Goal: Task Accomplishment & Management: Manage account settings

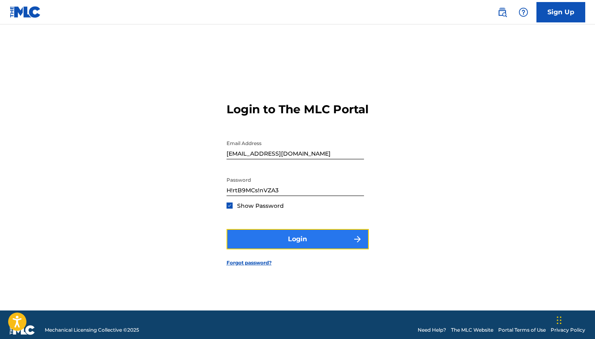
click at [294, 249] on button "Login" at bounding box center [298, 239] width 142 height 20
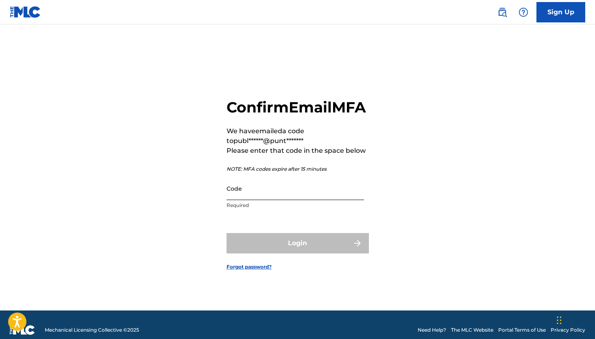
click at [261, 200] on input "Code" at bounding box center [296, 188] width 138 height 23
paste input "968081"
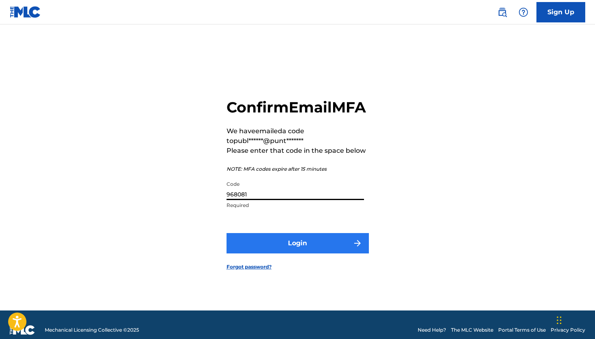
type input "968081"
click at [282, 253] on button "Login" at bounding box center [298, 243] width 142 height 20
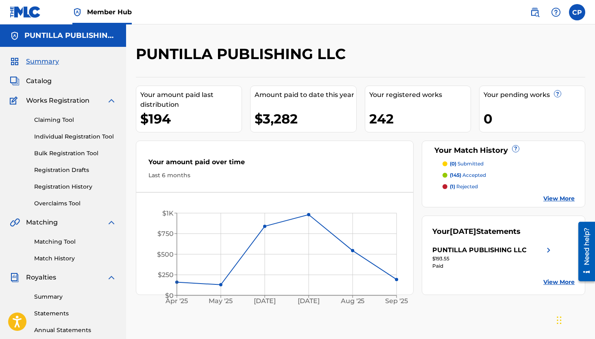
scroll to position [166, 0]
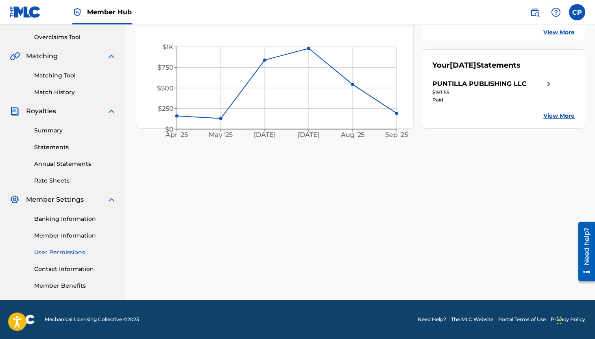
click at [57, 254] on link "User Permissions" at bounding box center [75, 252] width 82 height 9
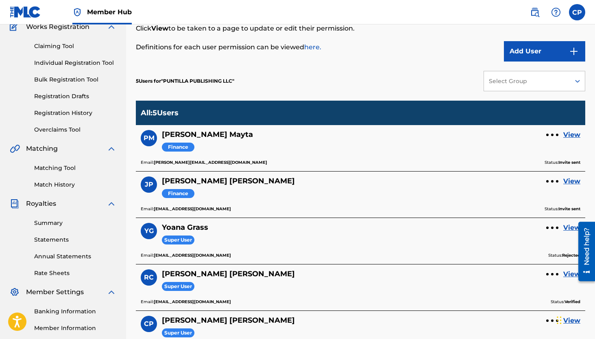
scroll to position [166, 0]
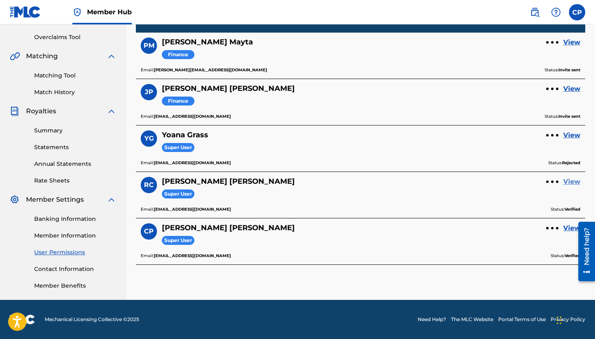
click at [572, 183] on link "View" at bounding box center [572, 182] width 17 height 10
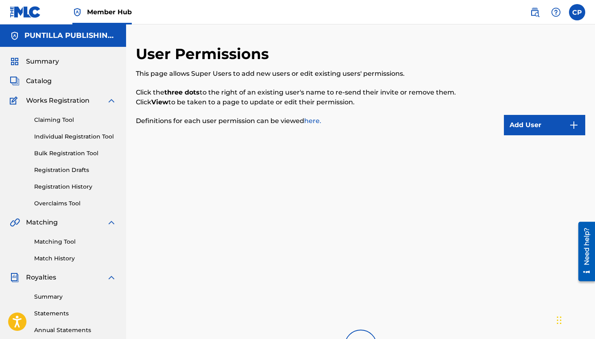
scroll to position [166, 0]
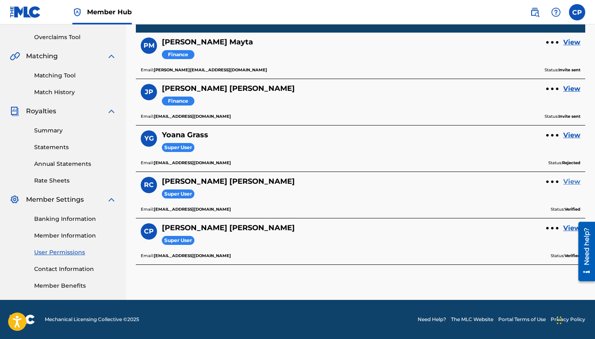
click at [576, 183] on link "View" at bounding box center [572, 182] width 17 height 10
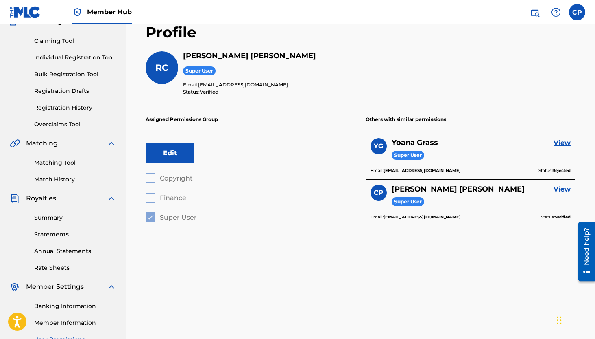
scroll to position [79, 0]
click at [174, 158] on button "Edit" at bounding box center [170, 153] width 49 height 20
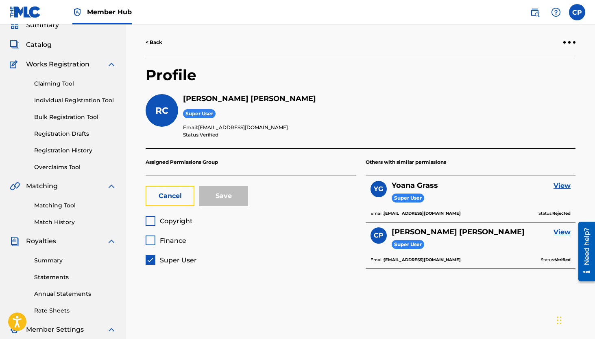
scroll to position [35, 0]
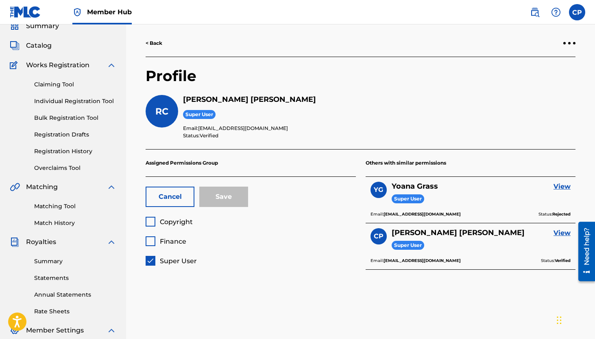
click at [149, 44] on link "< Back" at bounding box center [154, 42] width 17 height 7
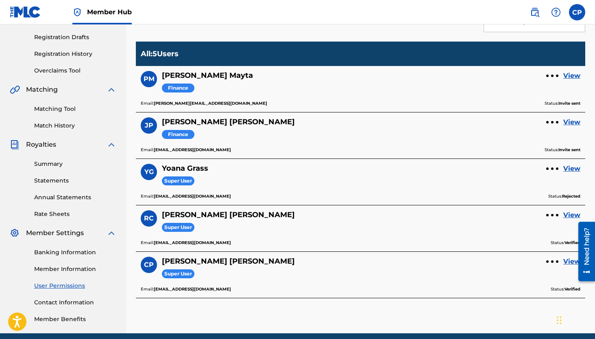
scroll to position [166, 0]
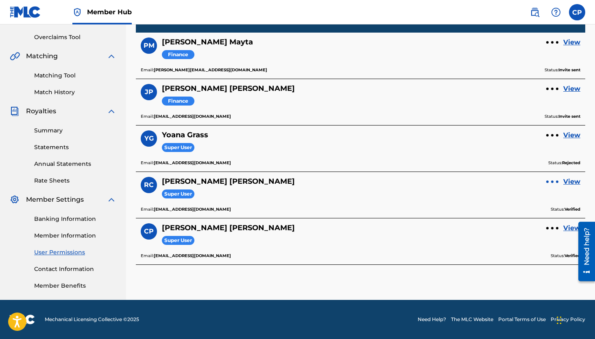
click at [555, 183] on div at bounding box center [553, 181] width 12 height 5
click at [547, 195] on div "RC [PERSON_NAME] Super User View" at bounding box center [361, 191] width 440 height 29
click at [146, 184] on span "RC" at bounding box center [149, 185] width 10 height 10
click at [177, 182] on h5 "[PERSON_NAME]" at bounding box center [228, 181] width 133 height 9
click at [575, 179] on link "View" at bounding box center [572, 182] width 17 height 10
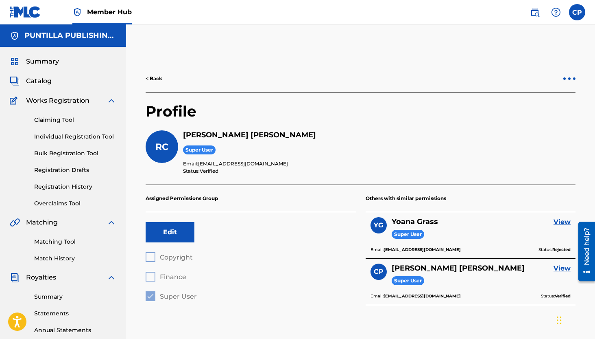
click at [567, 79] on div at bounding box center [570, 78] width 12 height 5
click at [468, 124] on h2 "Profile" at bounding box center [361, 116] width 430 height 28
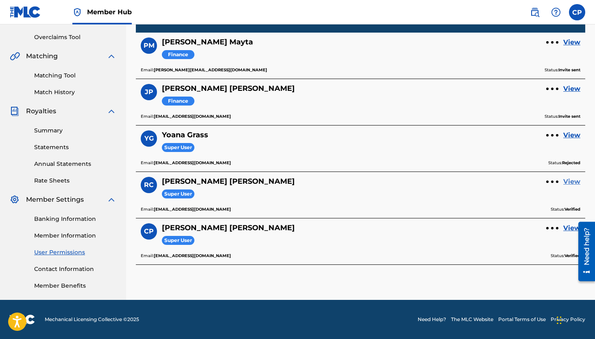
click at [571, 183] on link "View" at bounding box center [572, 182] width 17 height 10
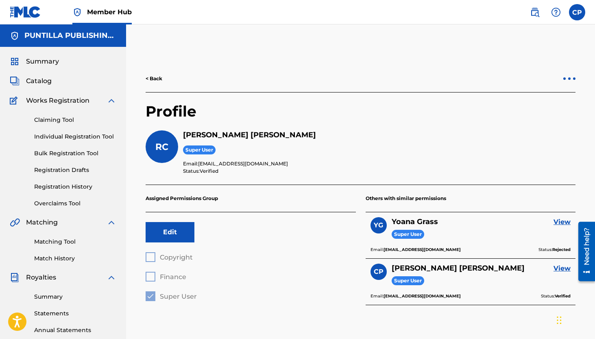
click at [571, 78] on div at bounding box center [569, 78] width 2 height 2
click at [520, 90] on p "Remove User" at bounding box center [524, 89] width 69 height 20
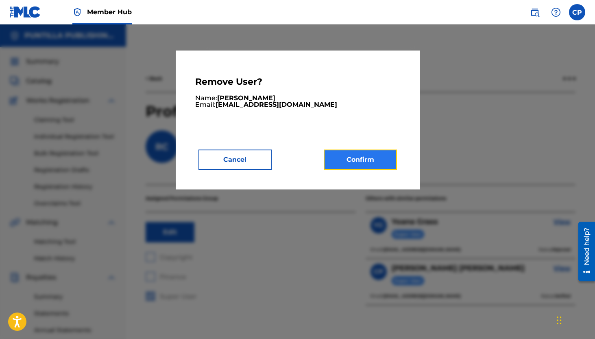
click at [350, 162] on button "Confirm" at bounding box center [360, 159] width 73 height 20
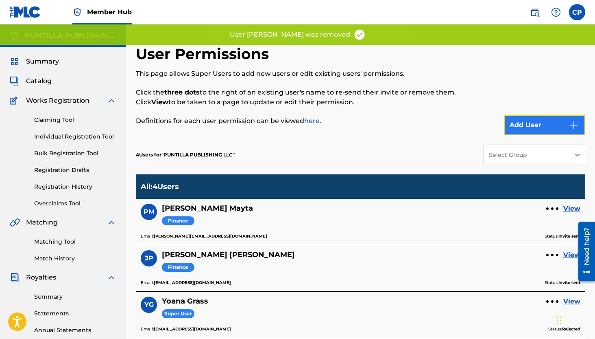
click at [525, 127] on button "Add User" at bounding box center [544, 125] width 81 height 20
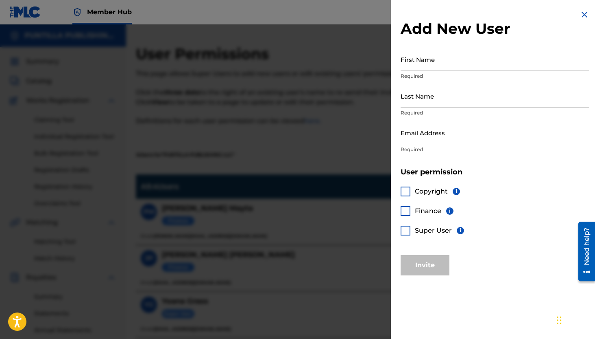
click at [582, 14] on img at bounding box center [585, 15] width 10 height 10
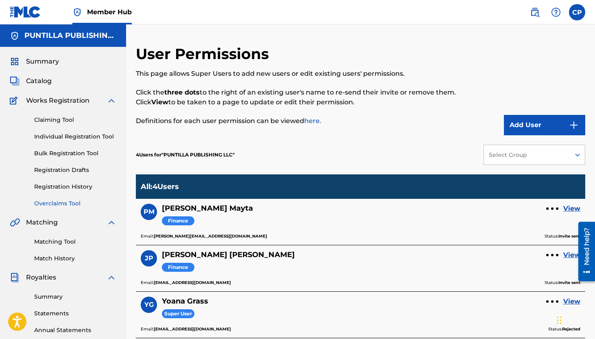
click at [63, 205] on link "Overclaims Tool" at bounding box center [75, 203] width 82 height 9
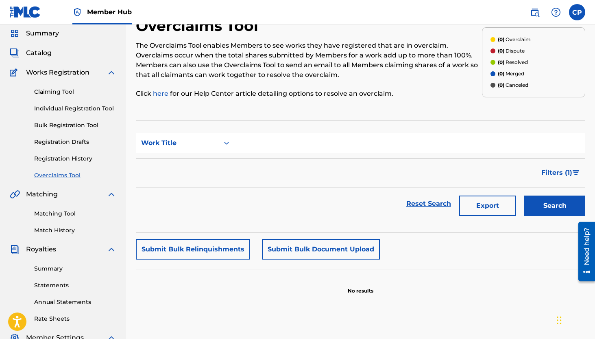
scroll to position [28, 0]
click at [262, 144] on input "Search Form" at bounding box center [409, 143] width 351 height 20
click at [525, 195] on button "Search" at bounding box center [555, 205] width 61 height 20
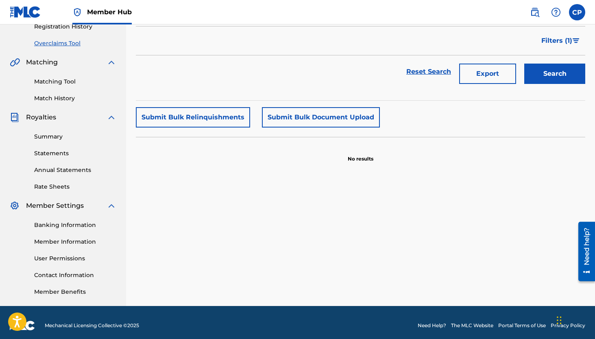
scroll to position [0, 0]
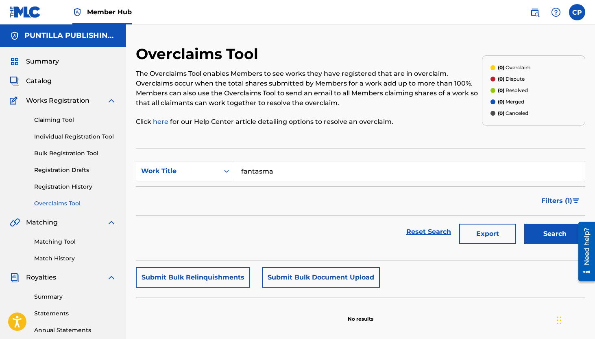
drag, startPoint x: 278, startPoint y: 172, endPoint x: 219, endPoint y: 172, distance: 59.0
click at [219, 172] on div "SearchWithCriteriabf24de84-abd0-4f69-bc00-9d91a5372641 Work Title fantasma" at bounding box center [361, 171] width 450 height 20
type input "inconforme"
click at [525, 223] on button "Search" at bounding box center [555, 233] width 61 height 20
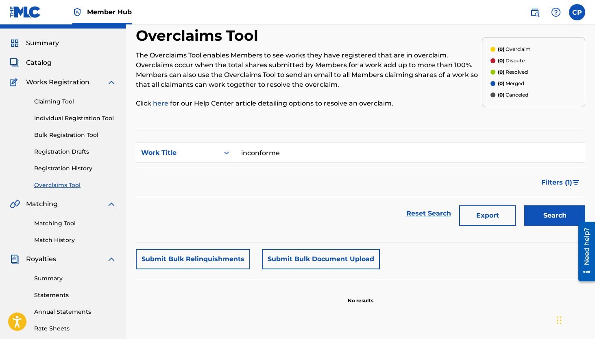
scroll to position [15, 0]
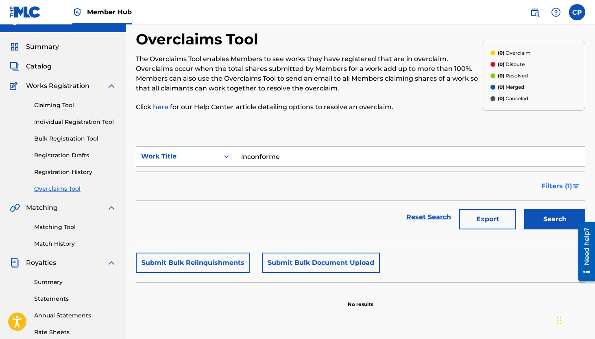
click at [571, 187] on span "Filters ( 1 )" at bounding box center [557, 186] width 31 height 10
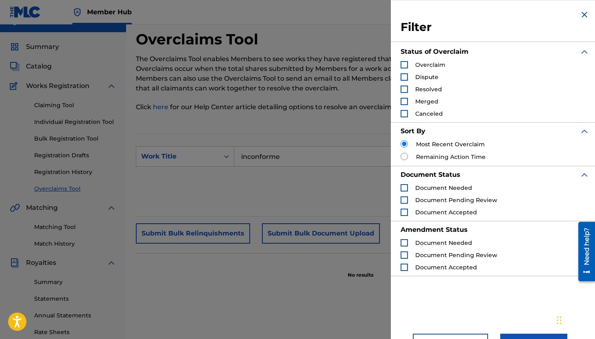
click at [405, 64] on div "Search Form" at bounding box center [404, 64] width 7 height 7
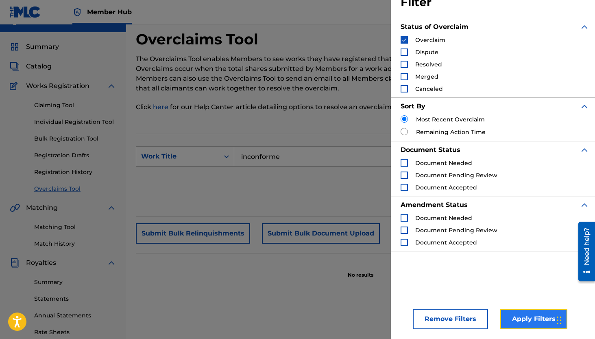
click at [536, 319] on button "Apply Filters" at bounding box center [534, 318] width 67 height 20
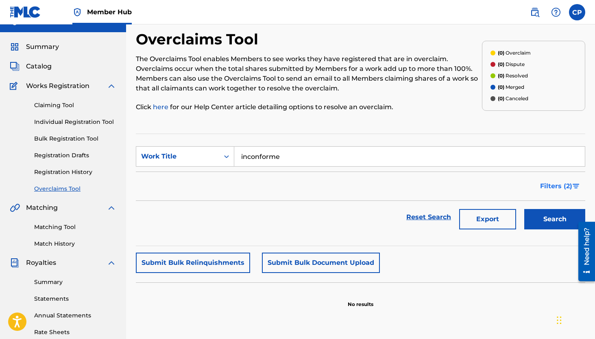
click at [567, 185] on span "Filters ( 2 )" at bounding box center [556, 186] width 32 height 10
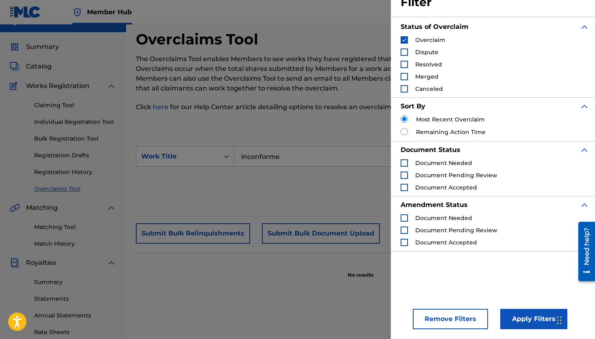
click at [405, 40] on img "Search Form" at bounding box center [405, 40] width 6 height 6
click at [534, 321] on button "Apply Filters" at bounding box center [534, 318] width 67 height 20
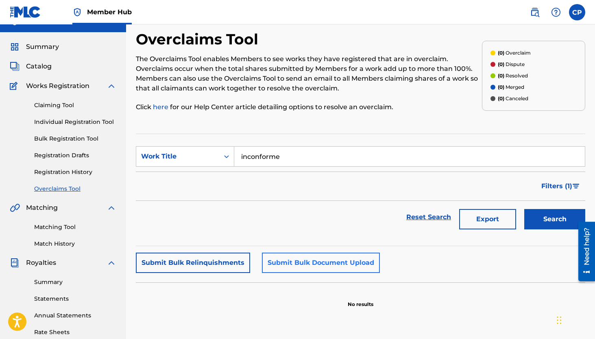
scroll to position [0, 0]
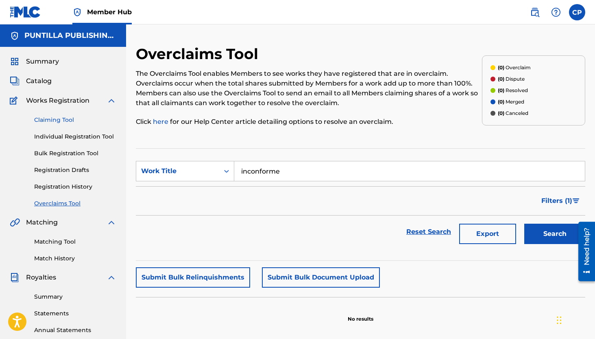
click at [56, 119] on link "Claiming Tool" at bounding box center [75, 120] width 82 height 9
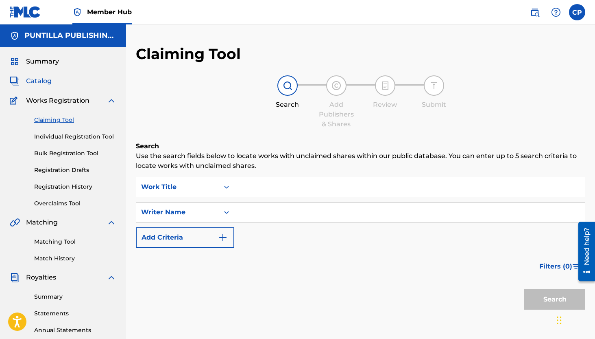
click at [48, 84] on span "Catalog" at bounding box center [39, 81] width 26 height 10
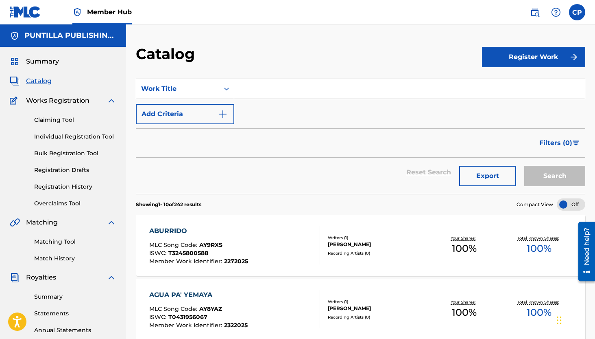
click at [262, 85] on input "Search Form" at bounding box center [409, 89] width 351 height 20
type input "inconforme"
click at [525, 166] on button "Search" at bounding box center [555, 176] width 61 height 20
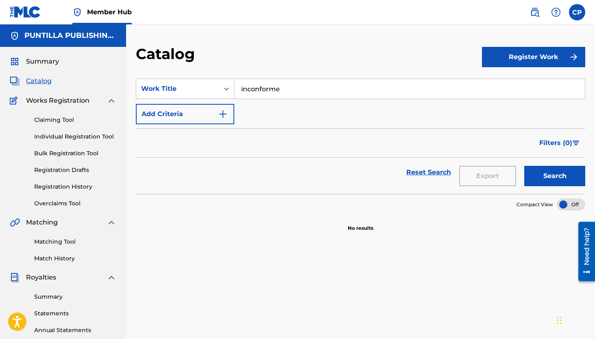
drag, startPoint x: 282, startPoint y: 87, endPoint x: 241, endPoint y: 77, distance: 42.2
click at [233, 86] on div "SearchWithCriteria1655d4f6-351f-42e4-94db-20951d6f4385 Work Title inconforme" at bounding box center [361, 89] width 450 height 20
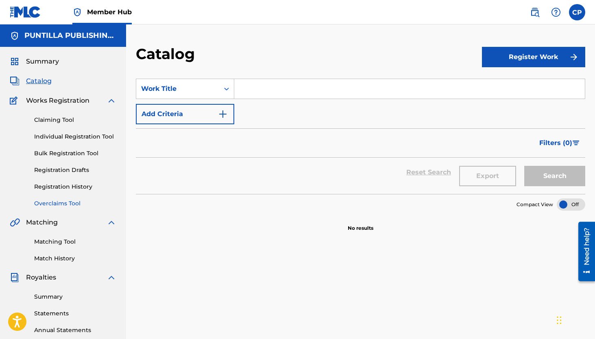
click at [69, 201] on link "Overclaims Tool" at bounding box center [75, 203] width 82 height 9
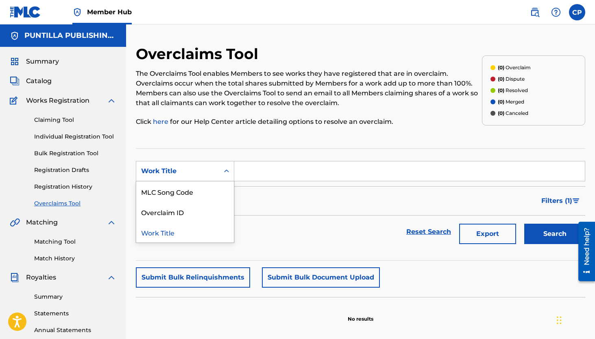
click at [224, 175] on div "Search Form" at bounding box center [226, 171] width 15 height 15
click at [199, 212] on div "Overclaim ID" at bounding box center [185, 211] width 98 height 20
click at [265, 172] on input "Search Form" at bounding box center [409, 171] width 351 height 20
paste input "37645"
type input "37645"
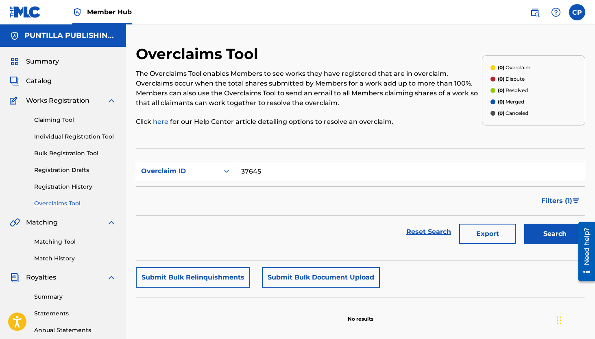
click at [525, 223] on button "Search" at bounding box center [555, 233] width 61 height 20
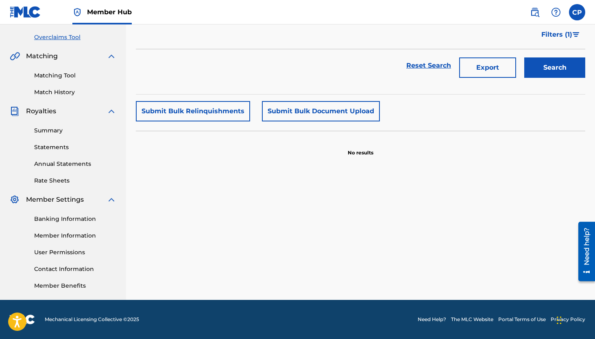
scroll to position [166, 0]
click at [60, 241] on div "Banking Information Member Information User Permissions Contact Information Mem…" at bounding box center [63, 246] width 107 height 85
click at [59, 236] on link "Member Information" at bounding box center [75, 235] width 82 height 9
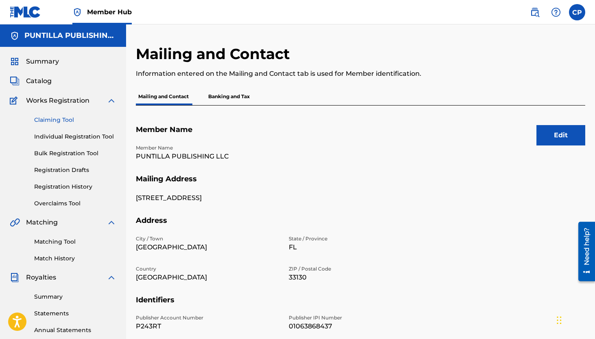
click at [56, 116] on link "Claiming Tool" at bounding box center [75, 120] width 82 height 9
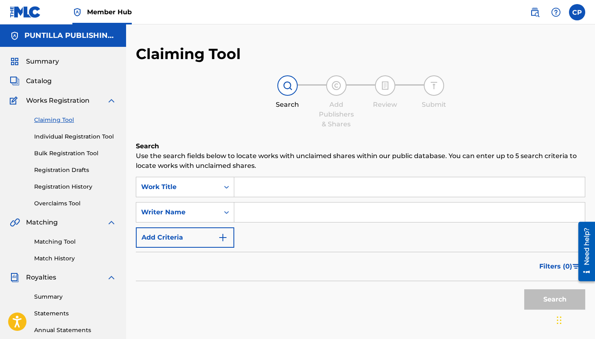
click at [69, 175] on div "Claiming Tool Individual Registration Tool Bulk Registration Tool Registration …" at bounding box center [63, 156] width 107 height 102
click at [68, 171] on link "Registration Drafts" at bounding box center [75, 170] width 82 height 9
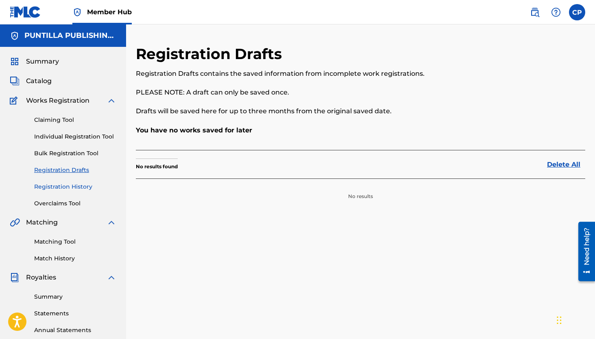
click at [68, 188] on link "Registration History" at bounding box center [75, 186] width 82 height 9
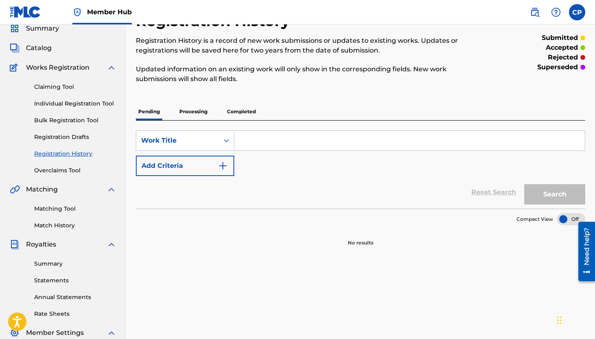
scroll to position [32, 0]
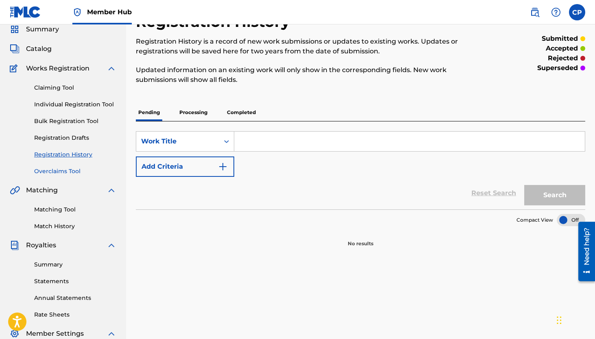
click at [63, 169] on link "Overclaims Tool" at bounding box center [75, 171] width 82 height 9
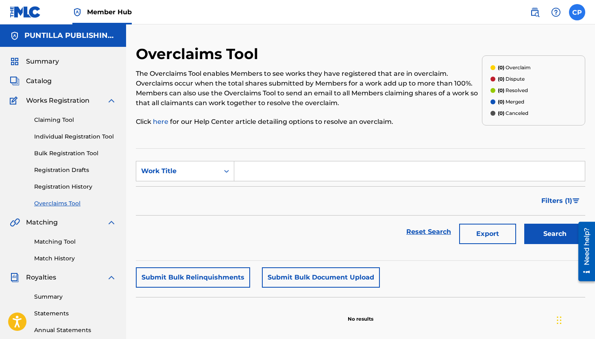
click at [574, 15] on label at bounding box center [577, 12] width 16 height 16
click at [577, 12] on input "[PERSON_NAME] [PERSON_NAME] [EMAIL_ADDRESS][DOMAIN_NAME] Notification Preferenc…" at bounding box center [577, 12] width 0 height 0
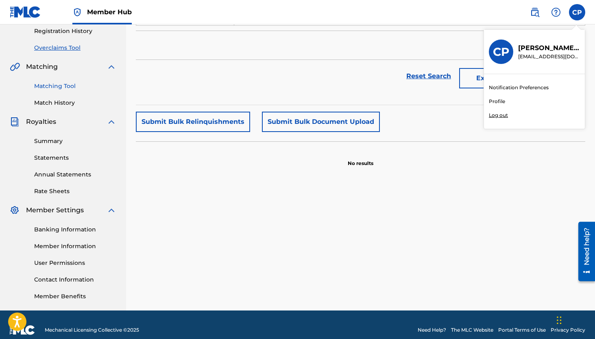
scroll to position [155, 0]
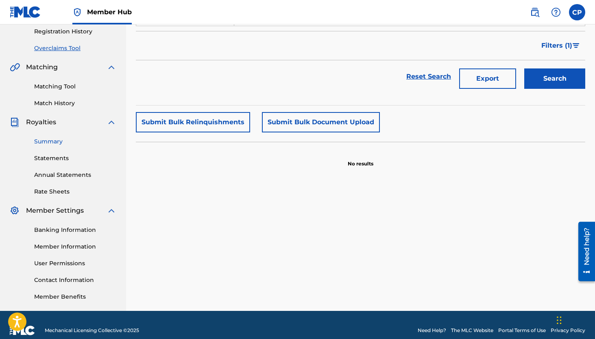
click at [48, 141] on link "Summary" at bounding box center [75, 141] width 82 height 9
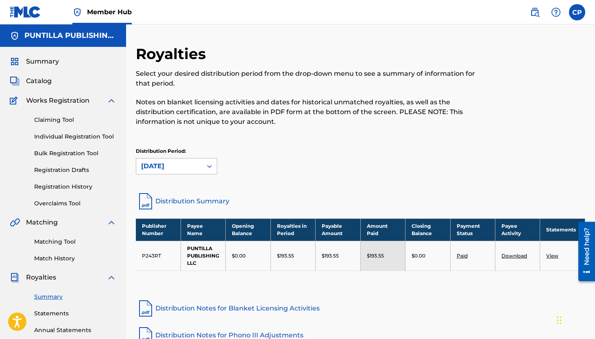
click at [207, 167] on icon at bounding box center [209, 166] width 8 height 8
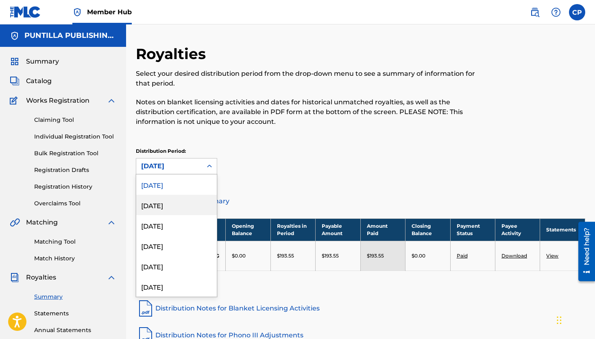
click at [183, 204] on div "[DATE]" at bounding box center [176, 205] width 81 height 20
